Goal: Register for event/course

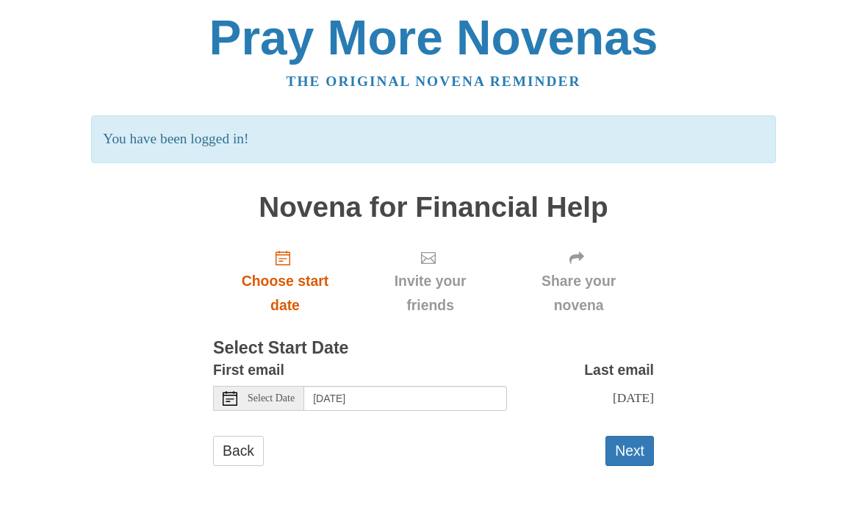
click at [292, 269] on span "Choose start date" at bounding box center [285, 293] width 115 height 48
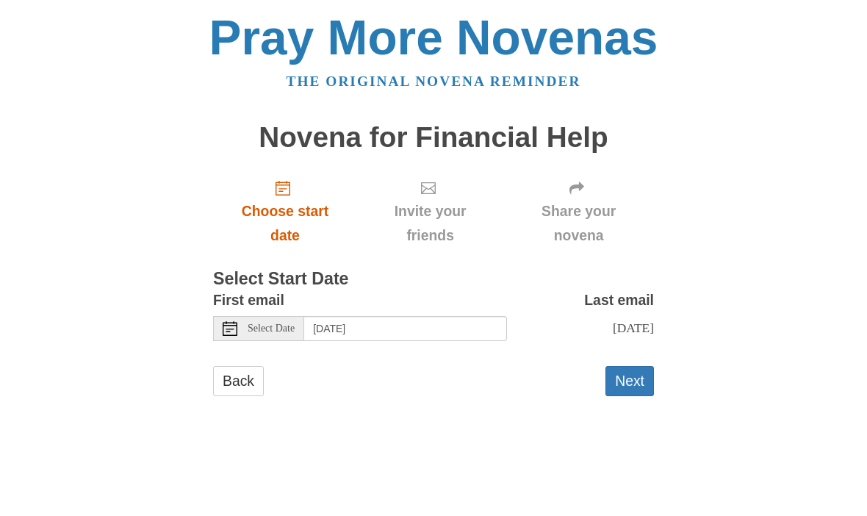
click at [277, 192] on use "Choose start date" at bounding box center [282, 188] width 15 height 15
click at [279, 323] on span "Select Date" at bounding box center [271, 328] width 47 height 10
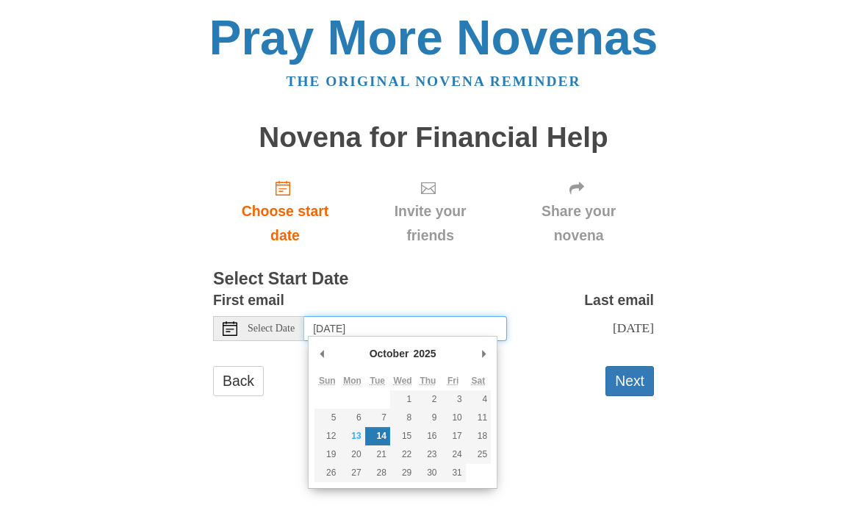
type input "Monday, October 13th"
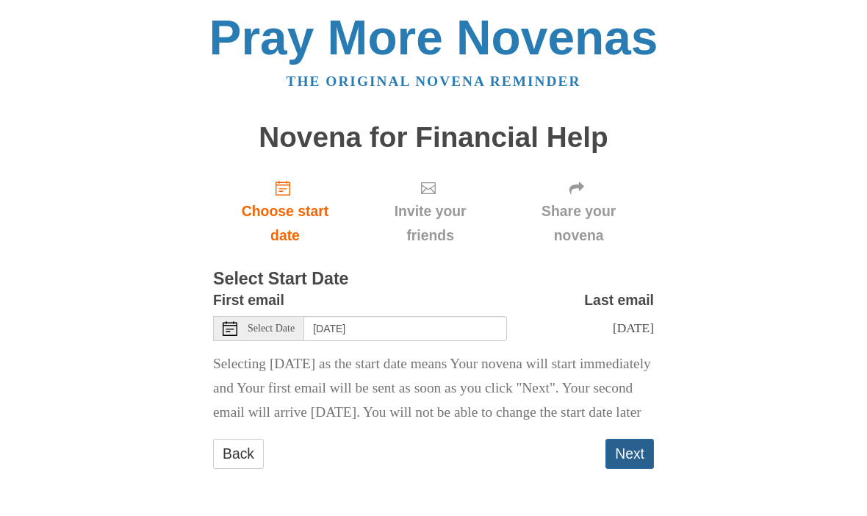
click at [635, 469] on button "Next" at bounding box center [629, 453] width 48 height 30
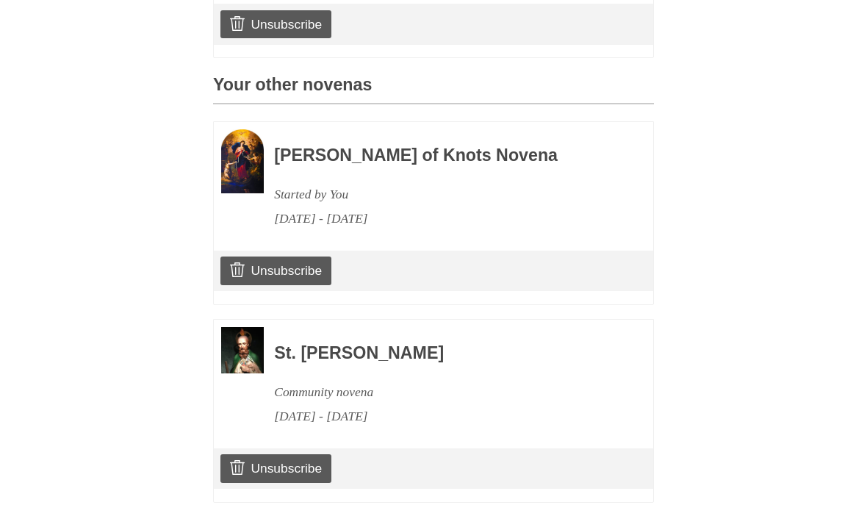
scroll to position [589, 0]
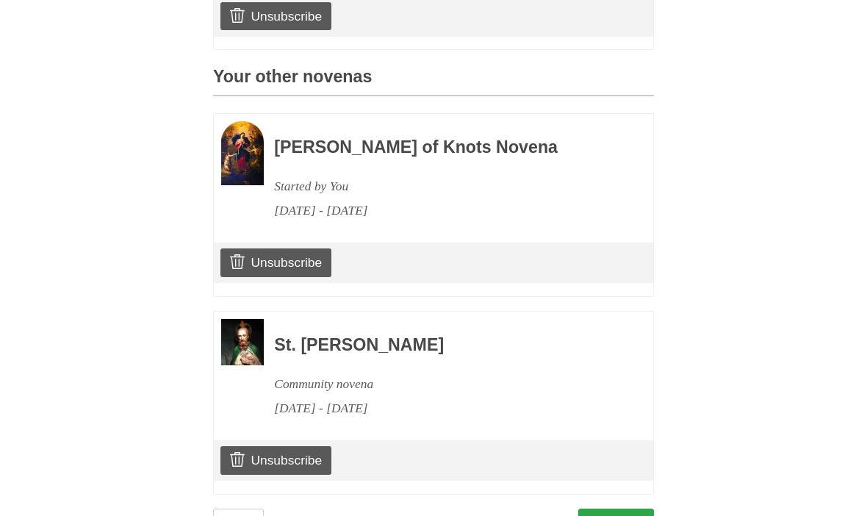
click at [625, 508] on link "Continue" at bounding box center [616, 523] width 76 height 30
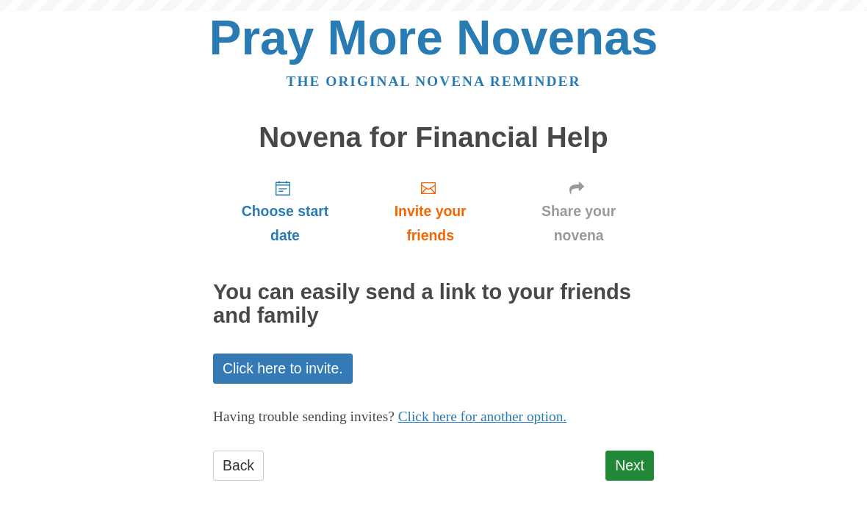
scroll to position [4, 0]
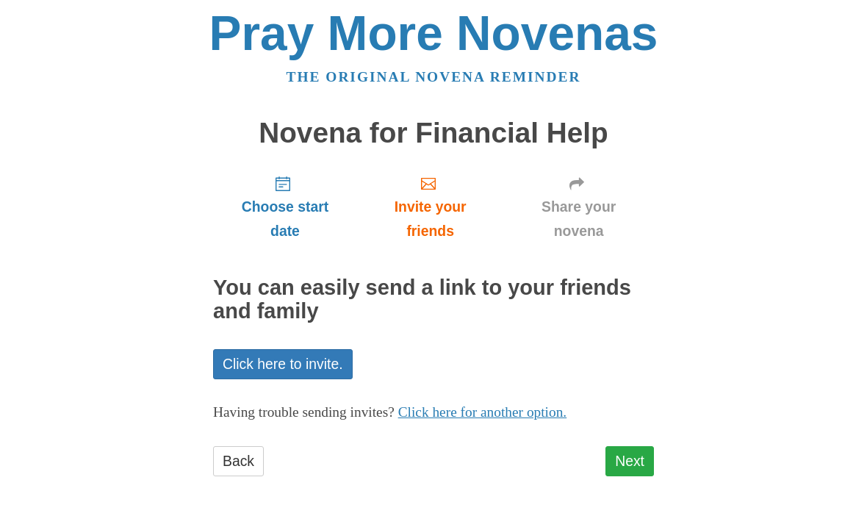
click at [637, 458] on link "Next" at bounding box center [629, 462] width 48 height 30
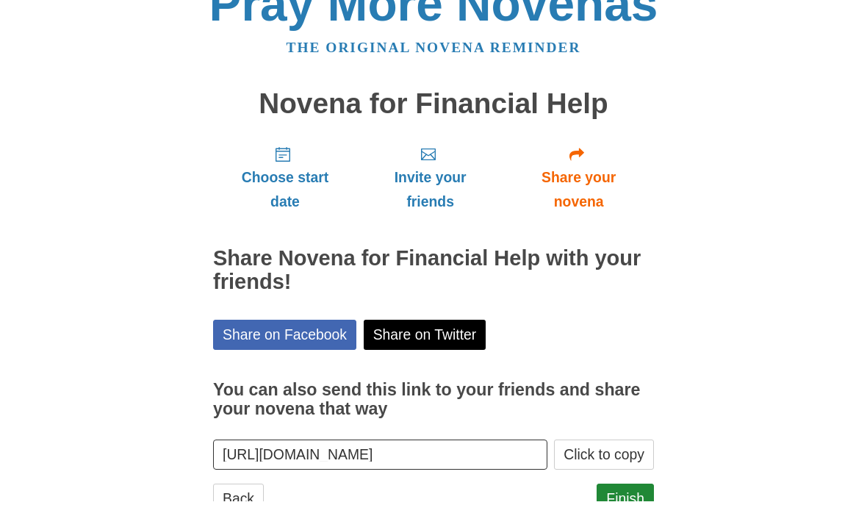
scroll to position [18, 0]
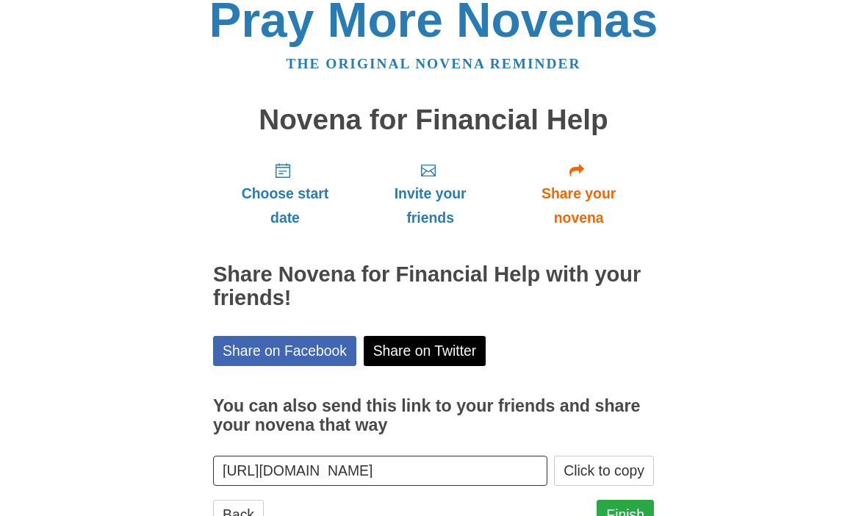
click at [635, 506] on link "Finish" at bounding box center [624, 514] width 57 height 30
